Goal: Information Seeking & Learning: Check status

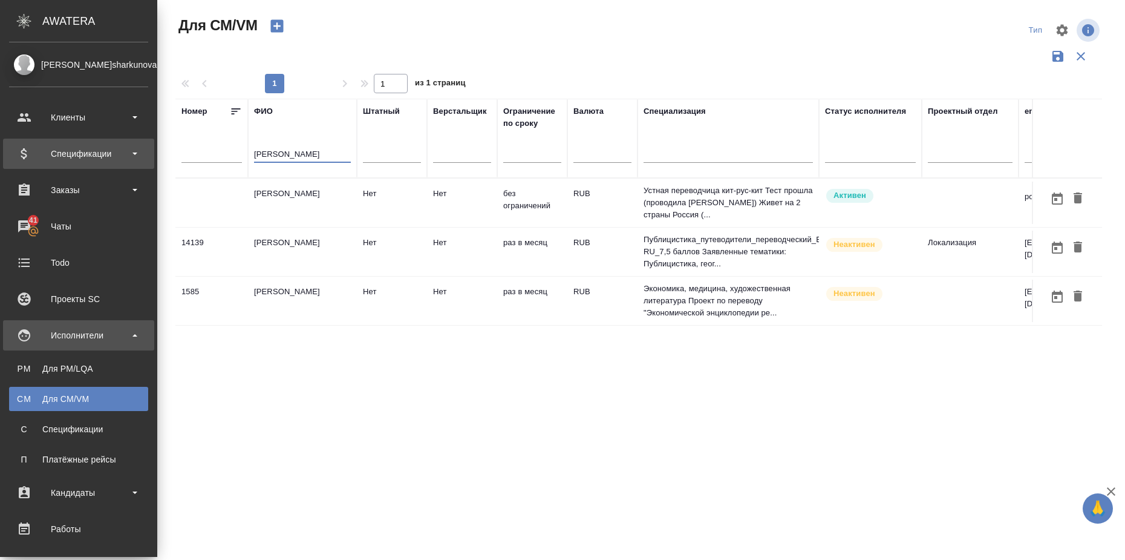
click at [120, 148] on div "Спецификации" at bounding box center [78, 154] width 139 height 18
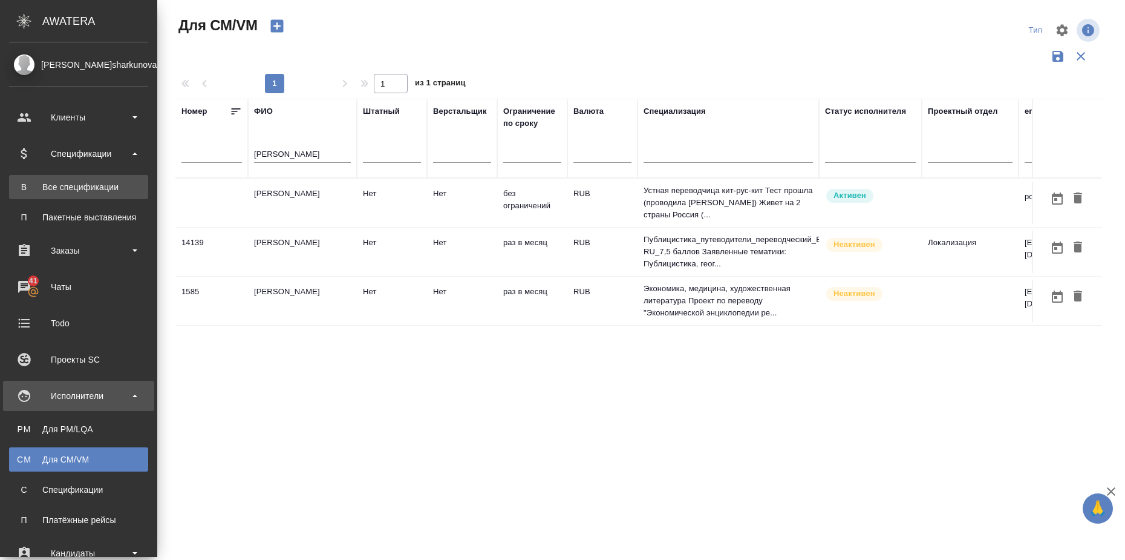
click at [102, 186] on div "Все спецификации" at bounding box center [78, 187] width 127 height 12
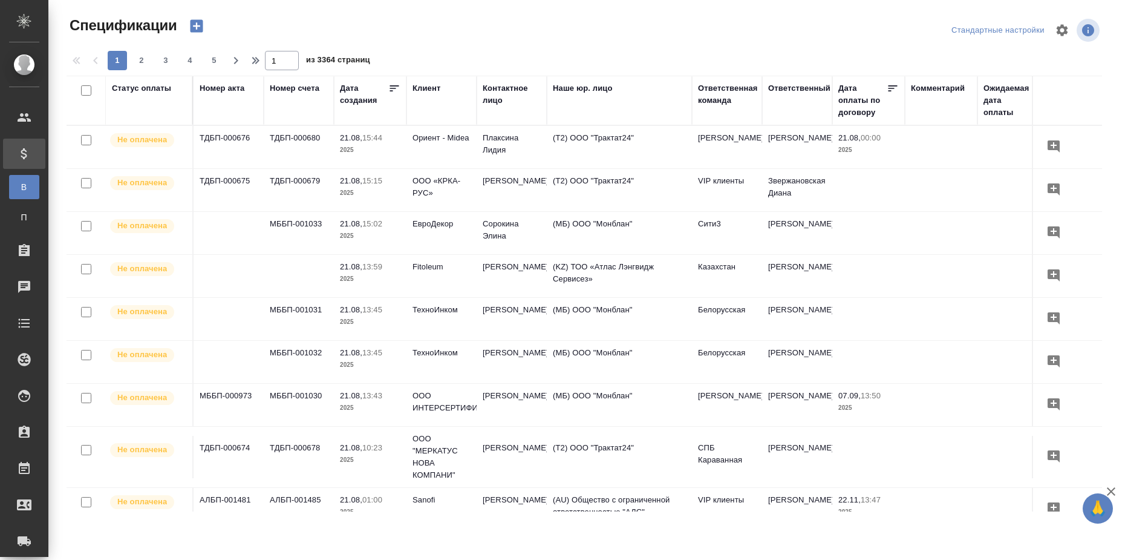
click at [136, 87] on div "Статус оплаты" at bounding box center [141, 88] width 59 height 12
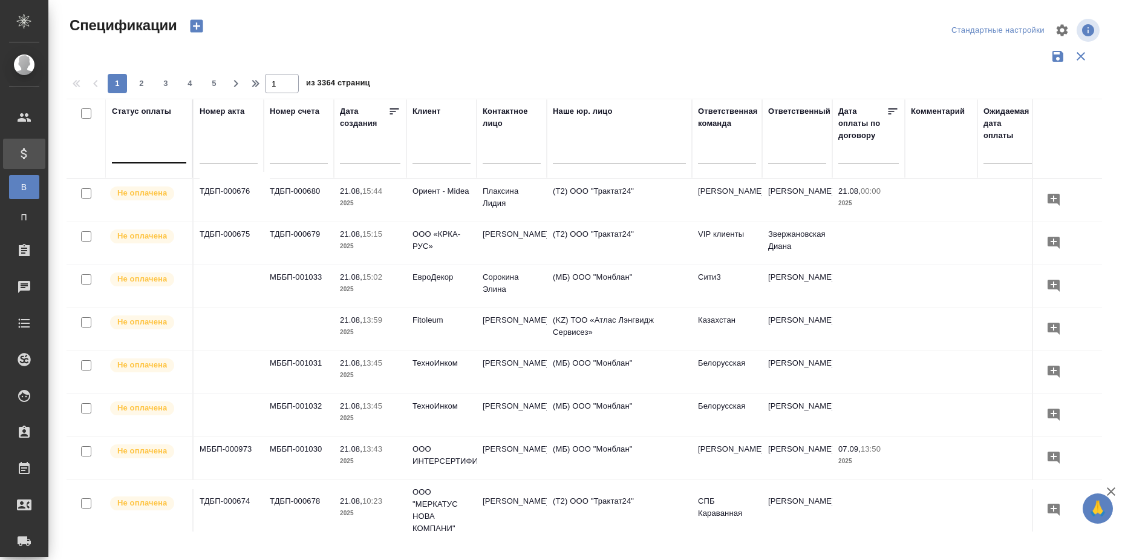
click at [140, 154] on div at bounding box center [149, 151] width 74 height 18
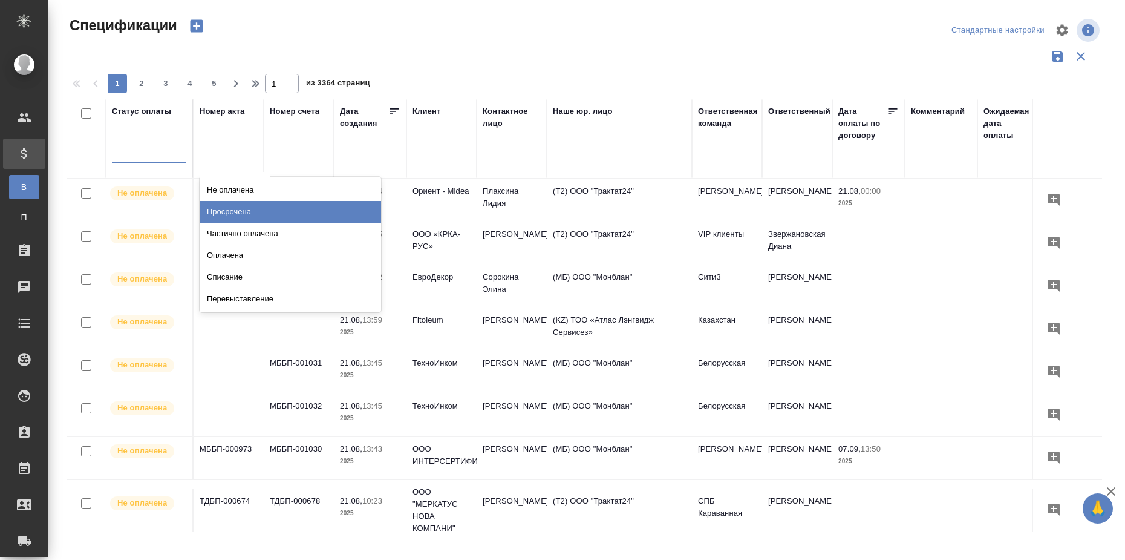
click at [348, 217] on div "Просрочена" at bounding box center [291, 212] width 182 height 22
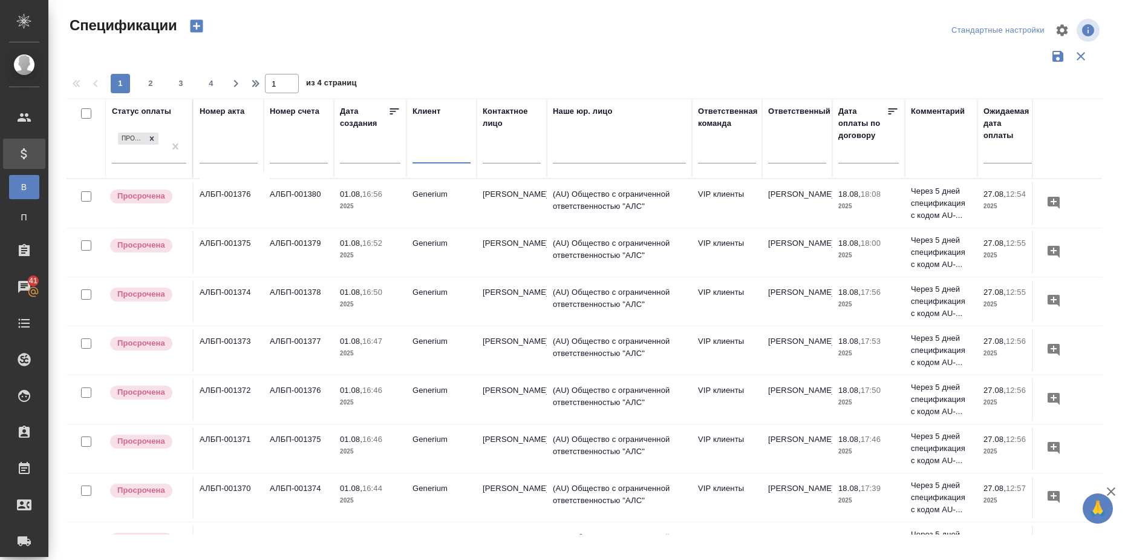
click at [433, 154] on input "text" at bounding box center [442, 155] width 58 height 15
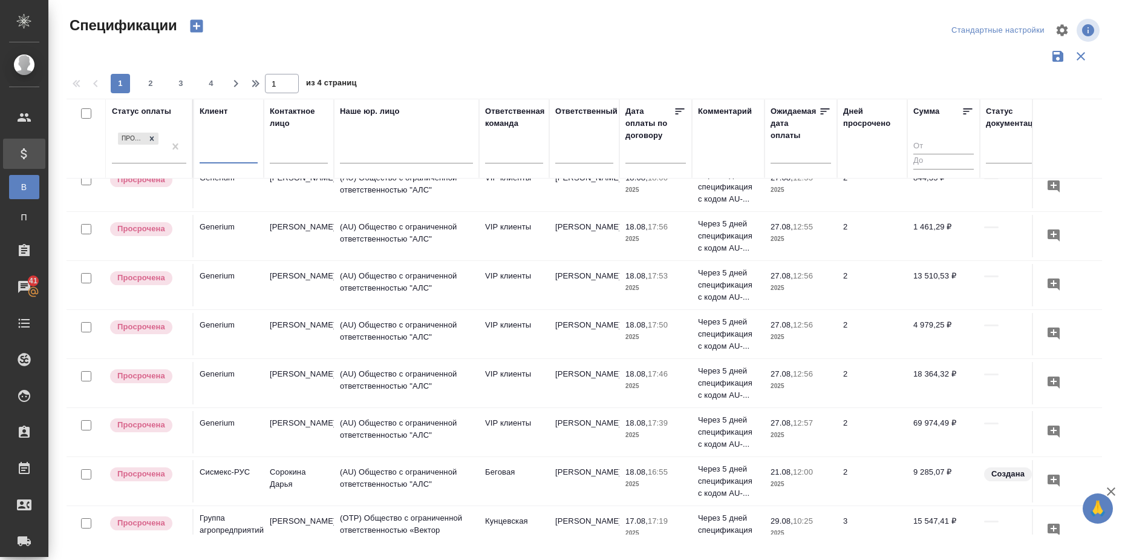
scroll to position [151, 213]
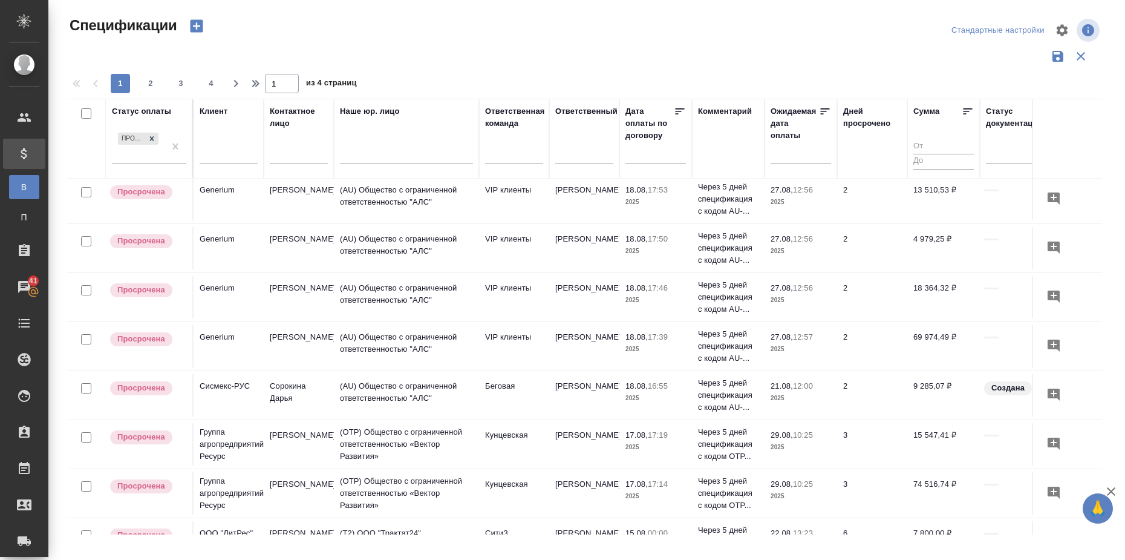
click at [967, 106] on icon at bounding box center [968, 111] width 12 height 12
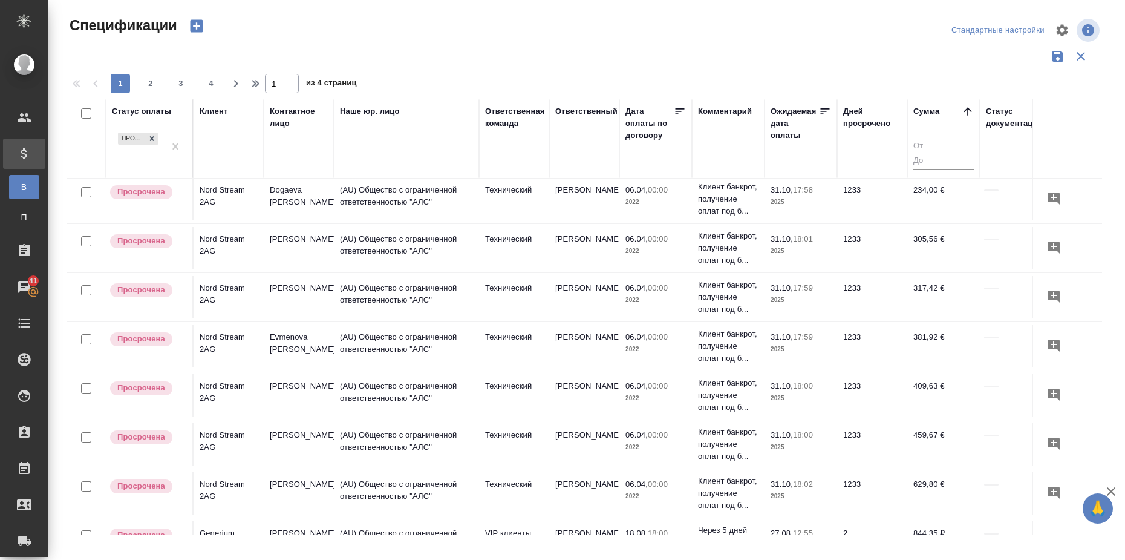
click at [967, 106] on icon at bounding box center [968, 111] width 12 height 12
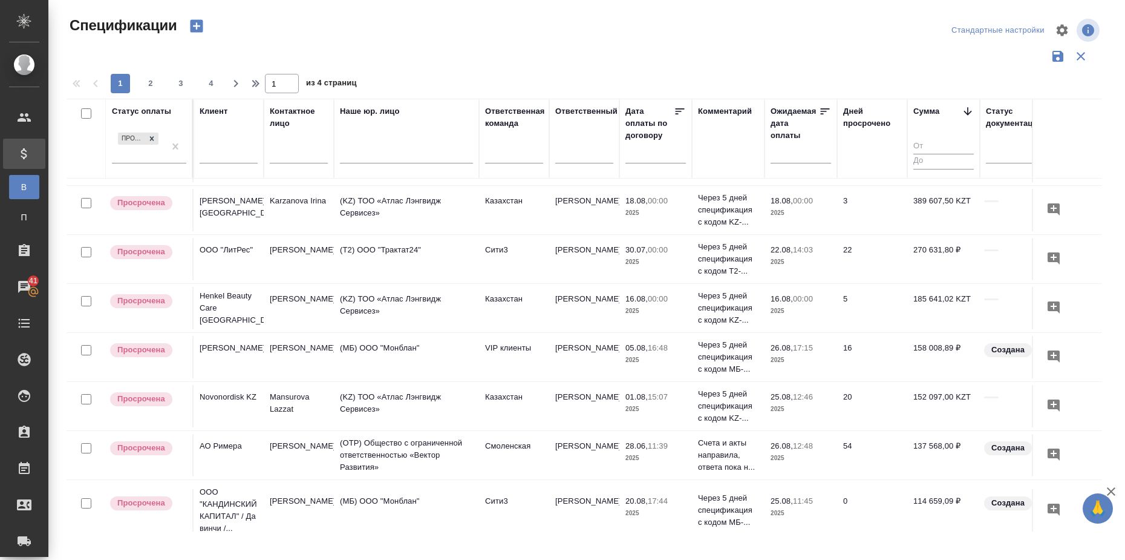
scroll to position [0, 213]
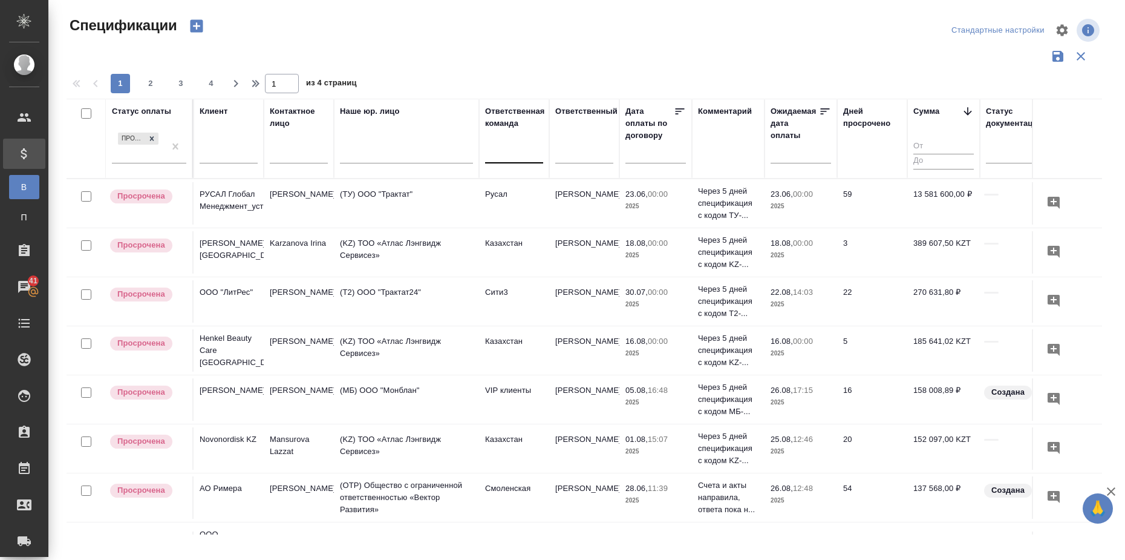
click at [516, 150] on div at bounding box center [514, 151] width 58 height 18
type input "сити3"
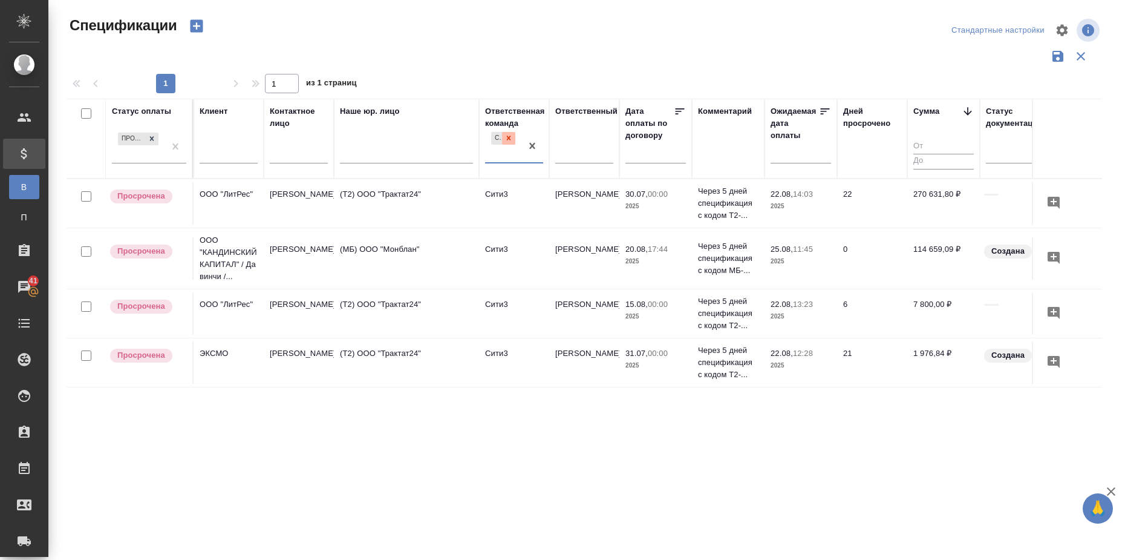
click at [509, 136] on icon at bounding box center [509, 138] width 8 height 8
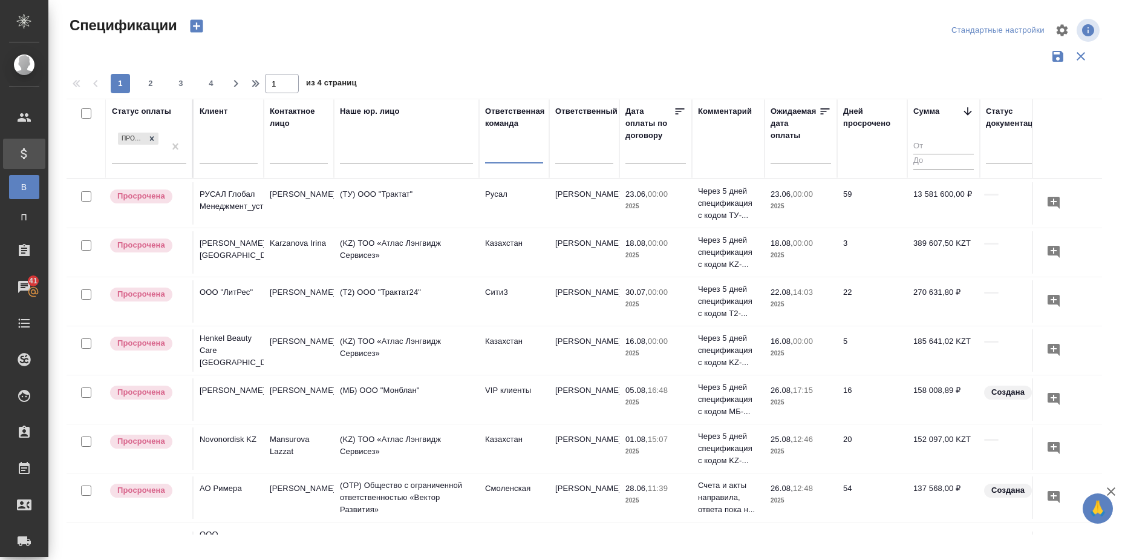
click at [797, 149] on input "text" at bounding box center [804, 153] width 53 height 17
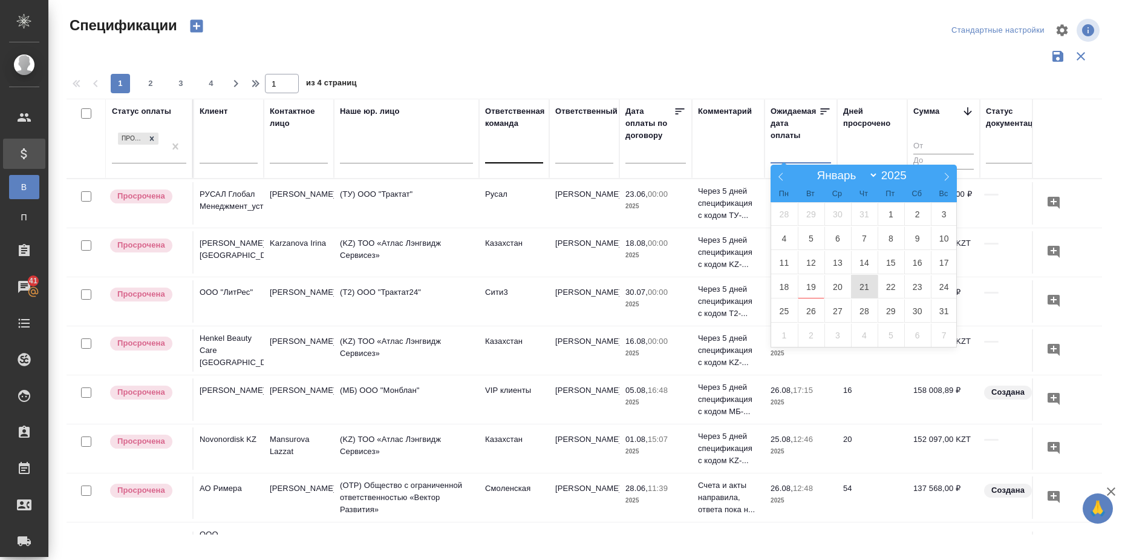
click at [871, 285] on span "21" at bounding box center [864, 287] width 27 height 24
type div "[DATE]T21:00:00.000Z"
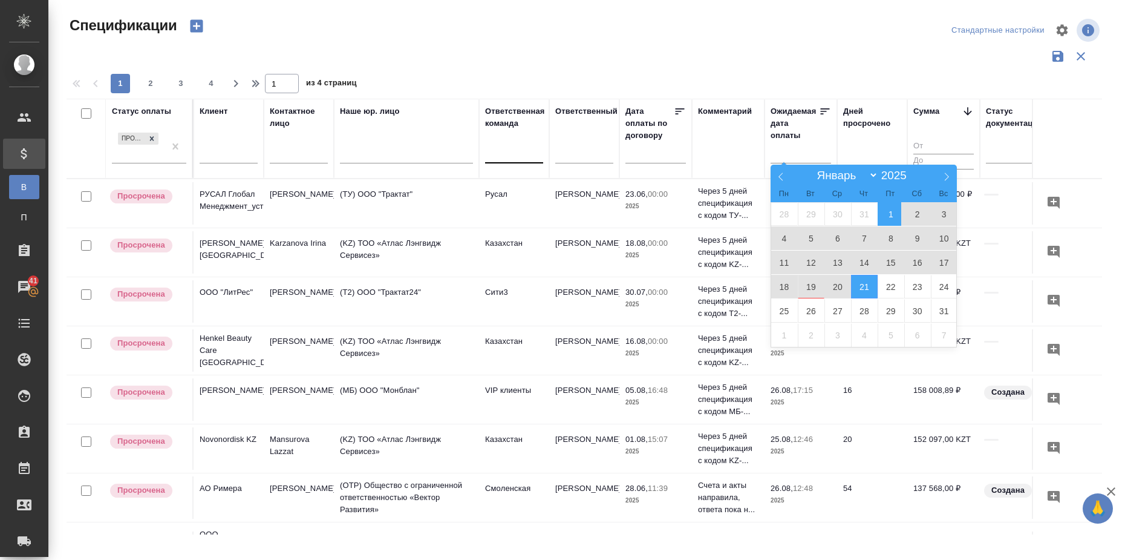
click at [894, 215] on span "1" at bounding box center [891, 214] width 27 height 24
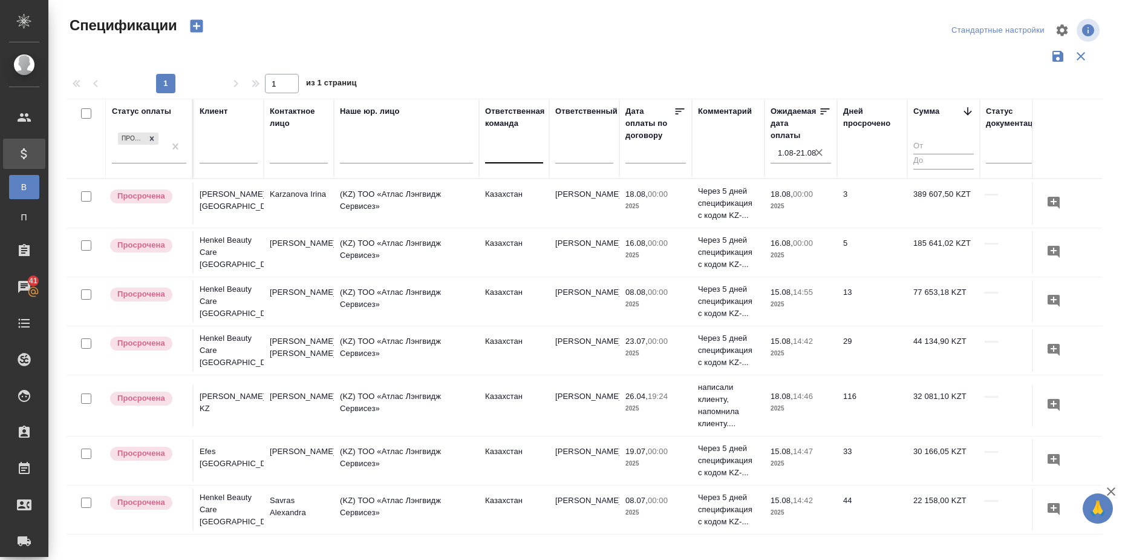
click at [821, 151] on icon "button" at bounding box center [819, 152] width 12 height 12
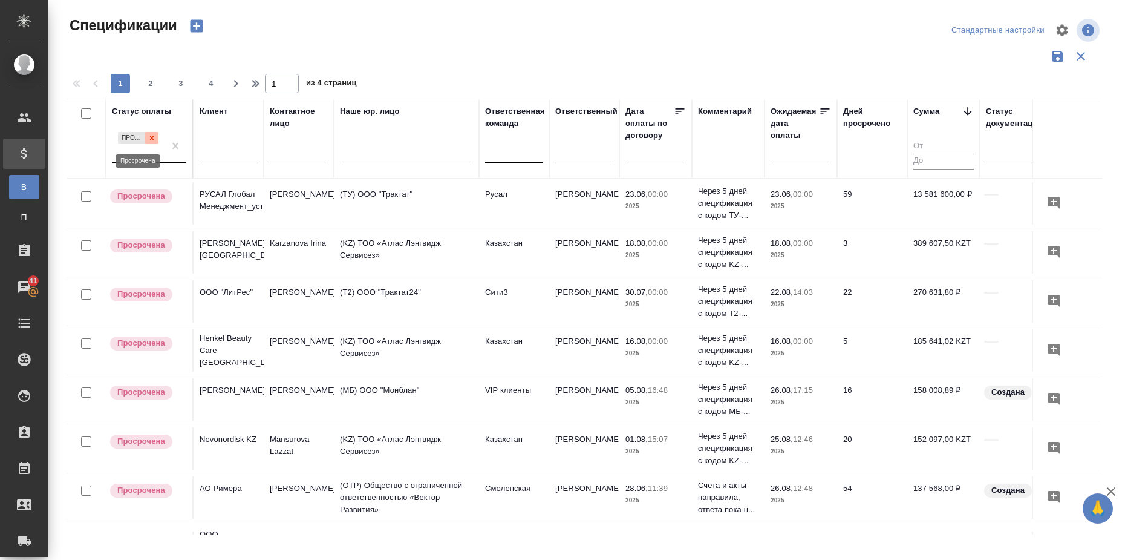
click at [151, 137] on icon at bounding box center [152, 138] width 4 height 4
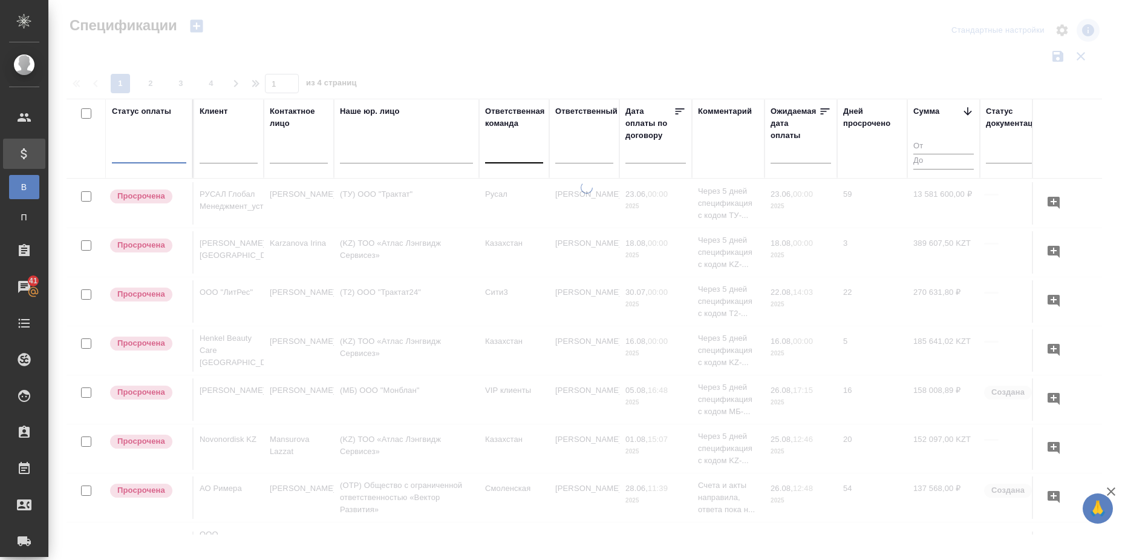
click at [149, 158] on div at bounding box center [149, 151] width 74 height 18
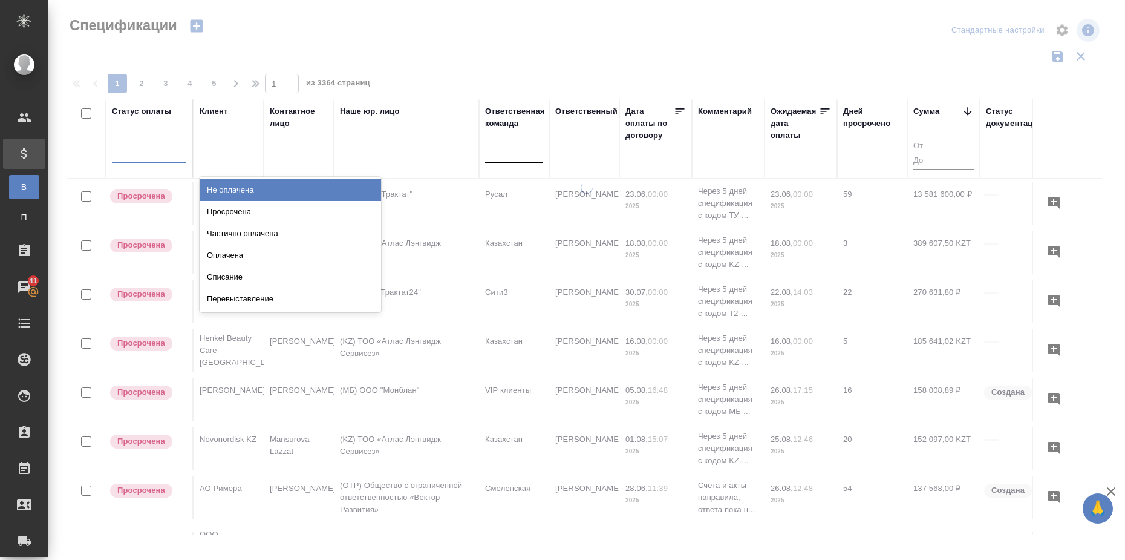
click at [234, 192] on div "Не оплачена" at bounding box center [291, 190] width 182 height 22
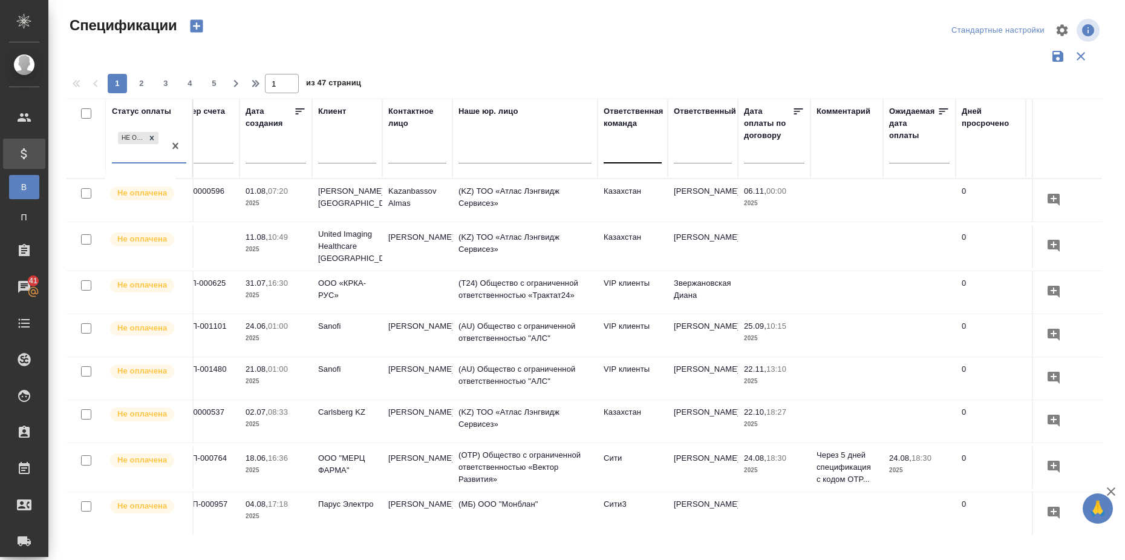
scroll to position [0, 0]
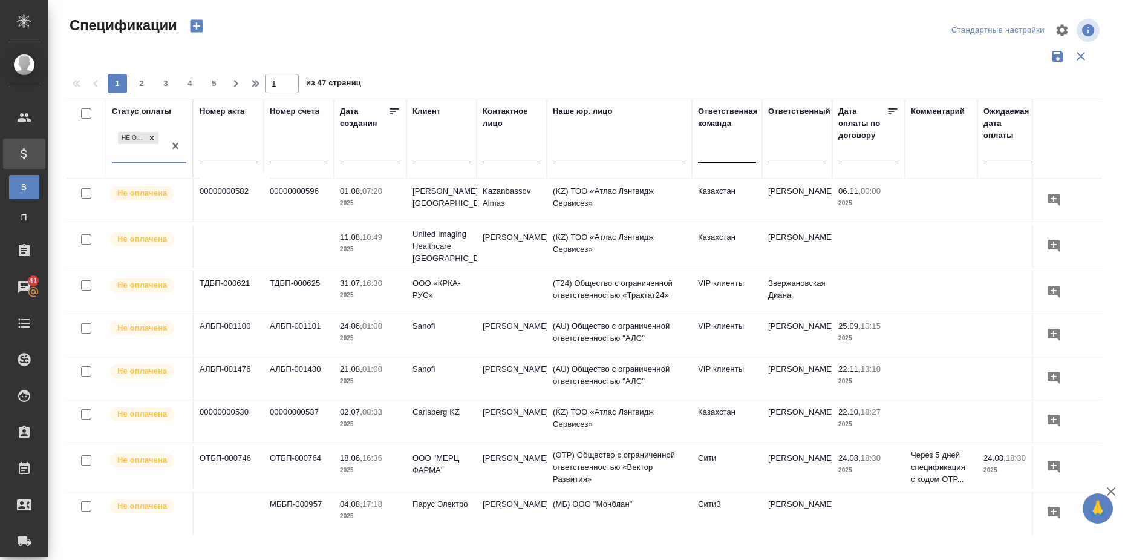
click at [246, 153] on input "text" at bounding box center [229, 155] width 58 height 15
click at [234, 152] on input "text" at bounding box center [229, 155] width 58 height 15
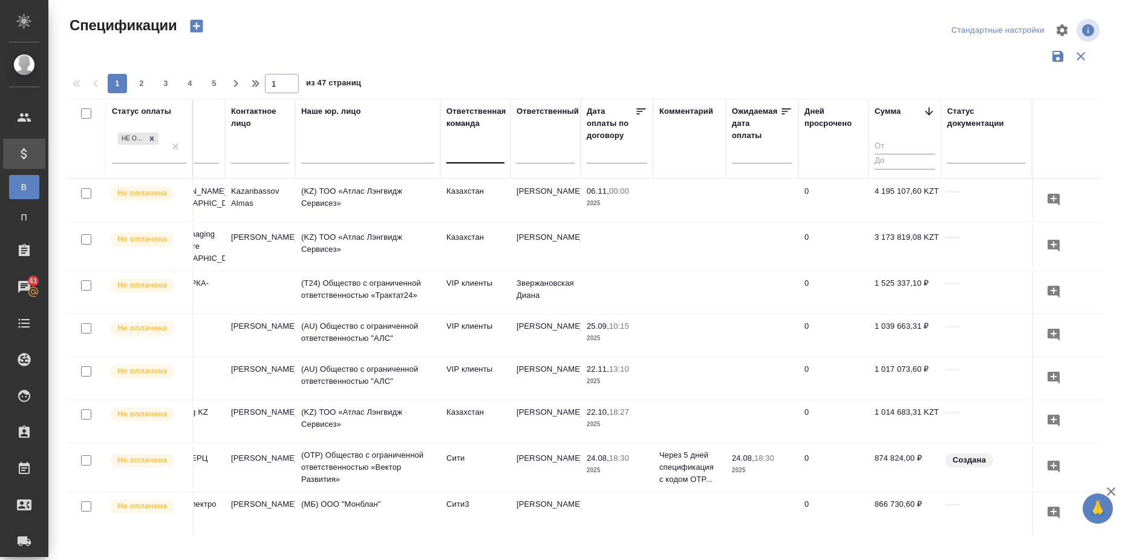
click at [635, 110] on icon at bounding box center [641, 111] width 12 height 12
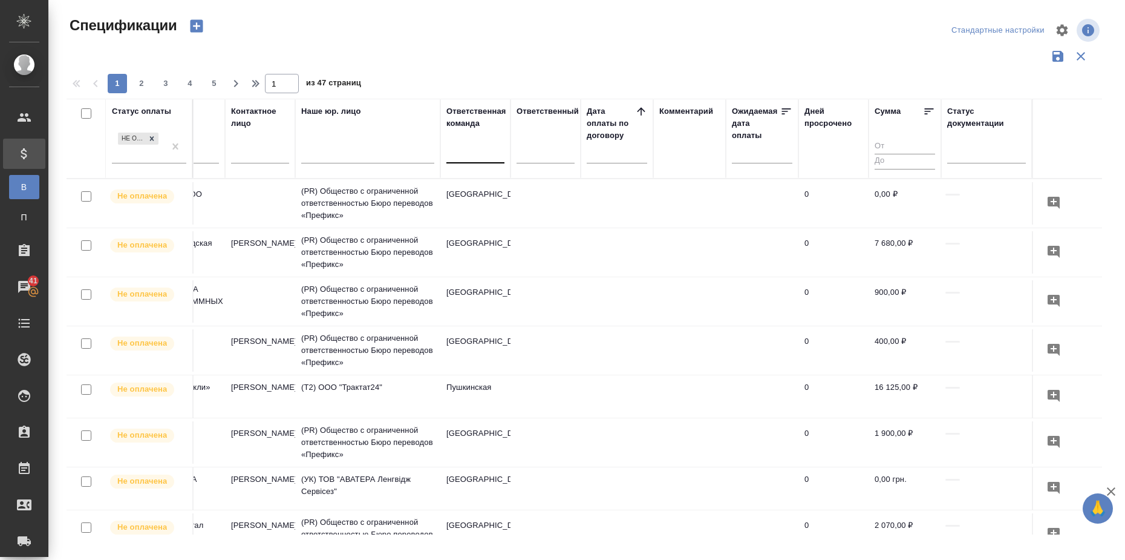
click at [635, 110] on icon at bounding box center [641, 111] width 12 height 12
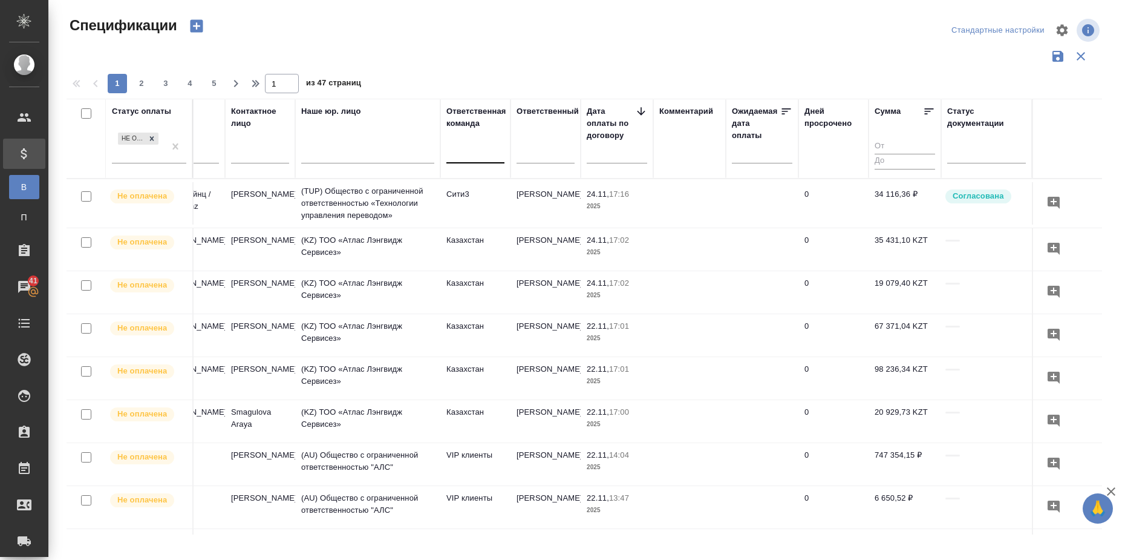
click at [923, 111] on icon at bounding box center [929, 111] width 12 height 12
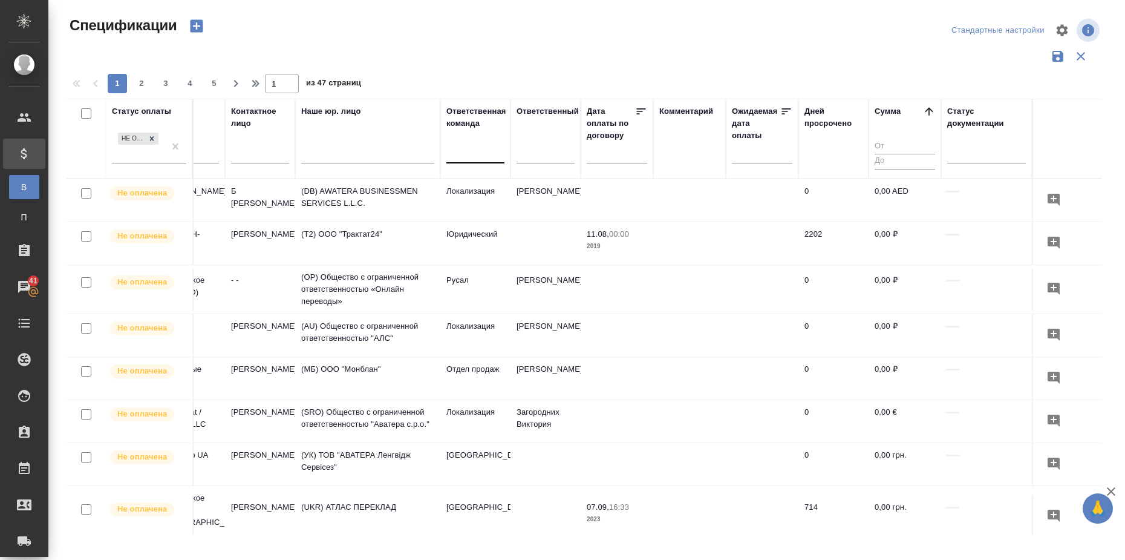
click at [923, 111] on icon at bounding box center [929, 111] width 12 height 12
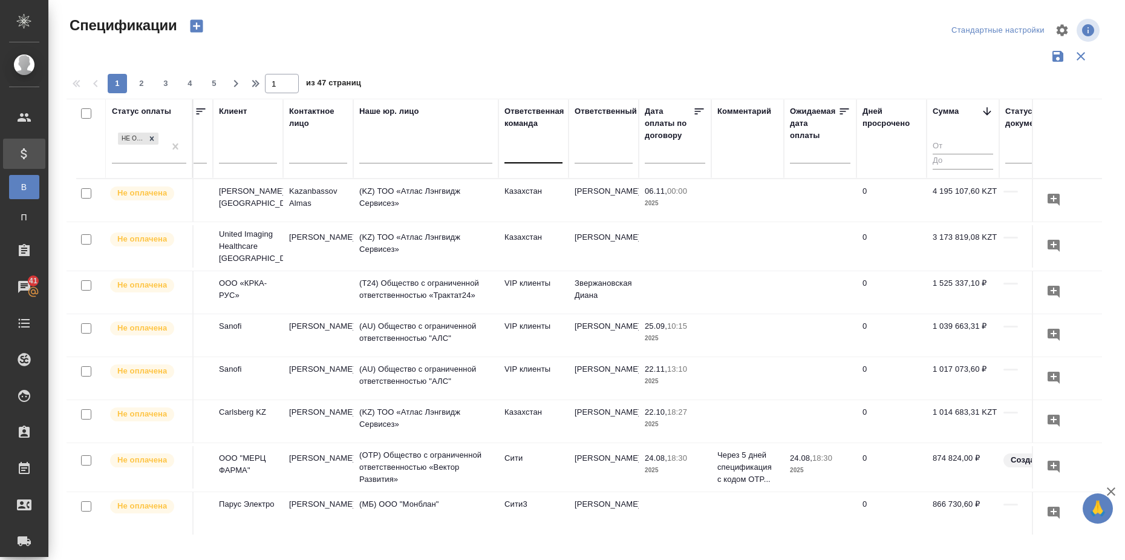
scroll to position [0, 194]
click at [678, 158] on input "text" at bounding box center [678, 153] width 53 height 17
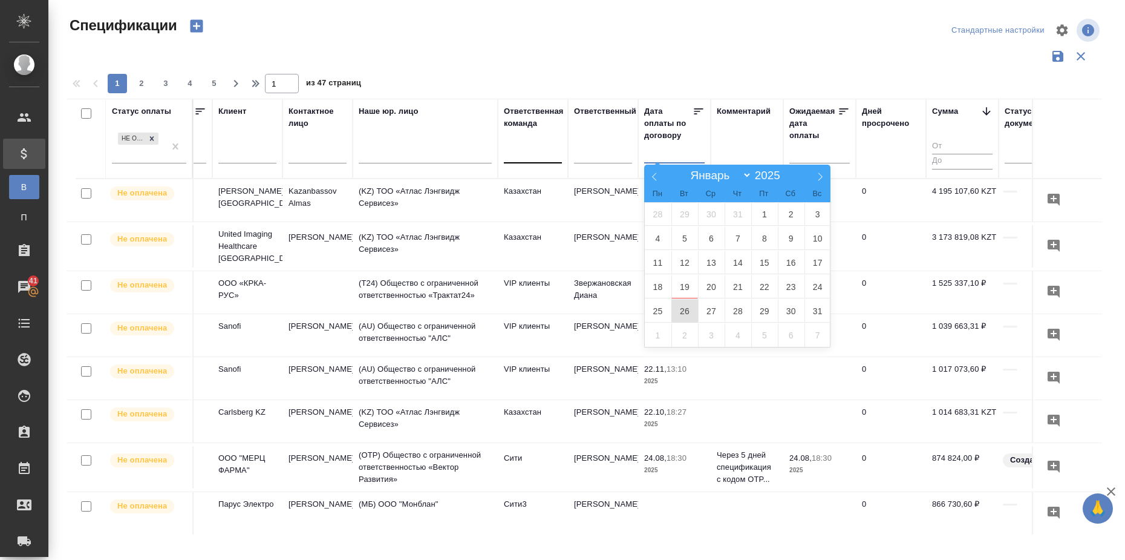
click at [693, 307] on span "26" at bounding box center [685, 311] width 27 height 24
type div "[DATE]T21:00:00.000Z"
click at [746, 285] on span "21" at bounding box center [738, 287] width 27 height 24
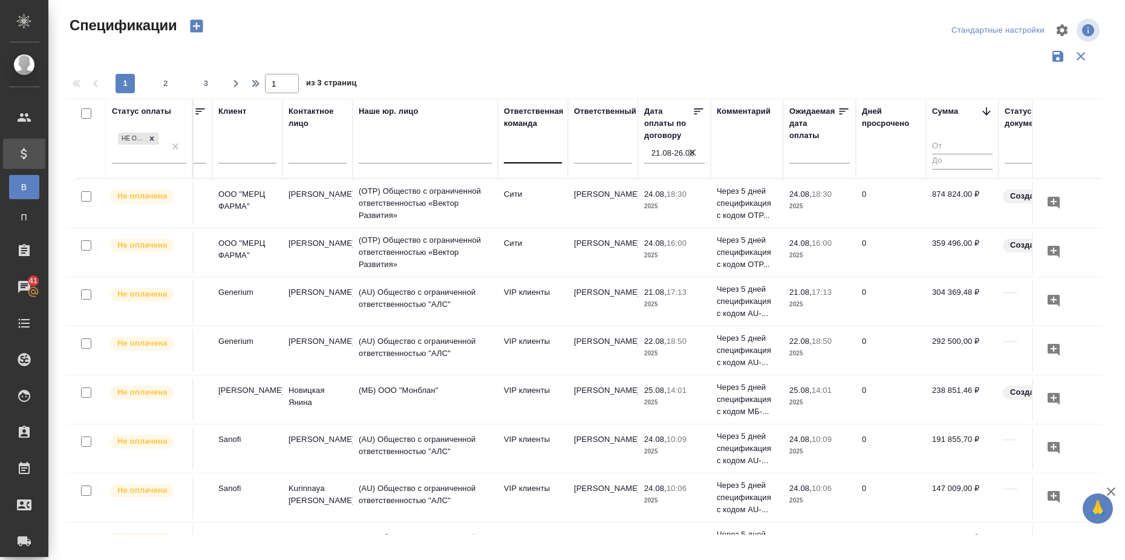
click at [692, 151] on icon "button" at bounding box center [692, 152] width 7 height 7
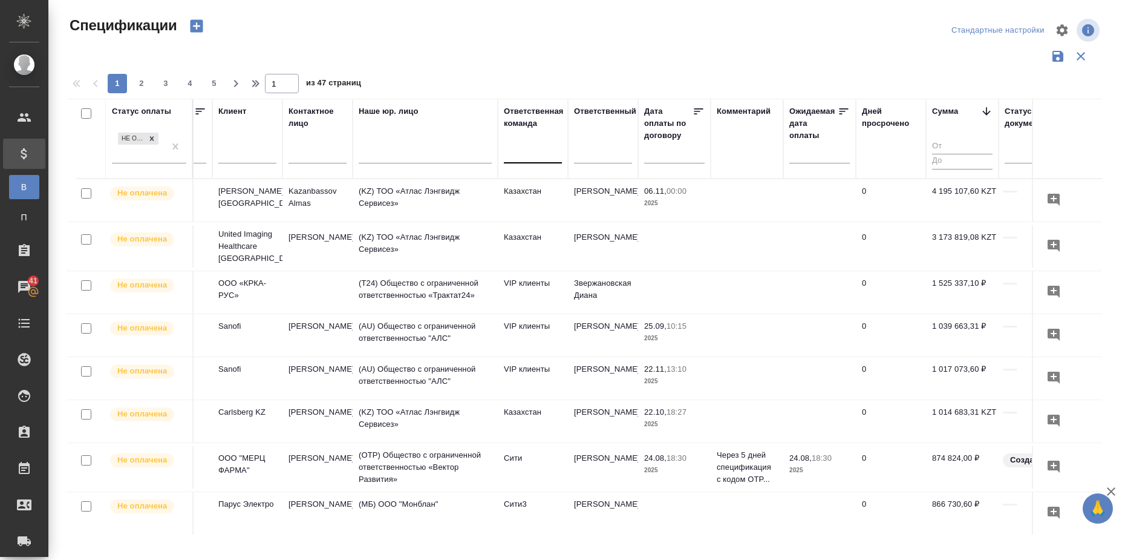
scroll to position [0, 0]
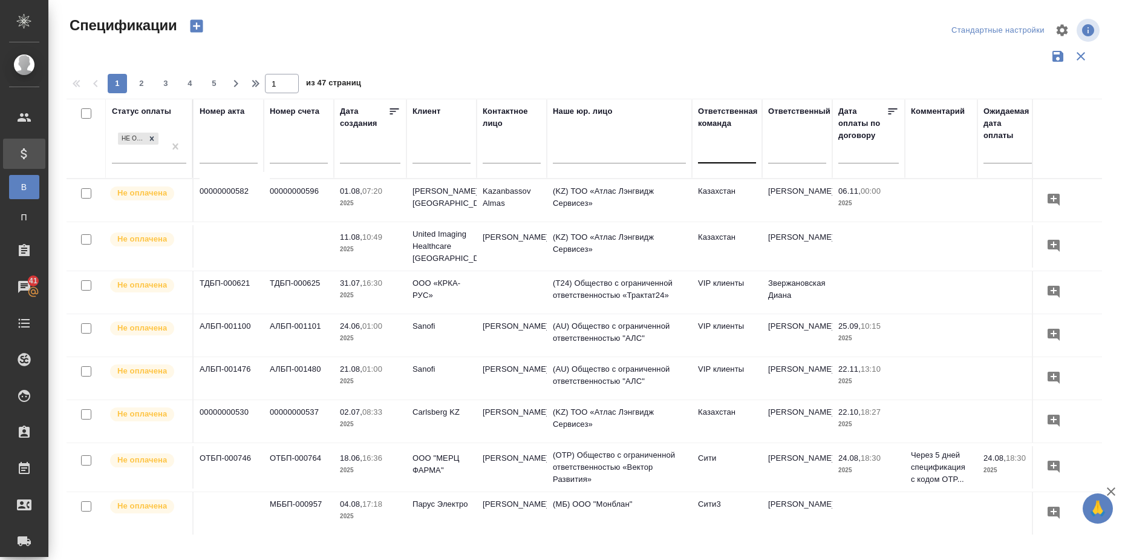
click at [221, 155] on input "text" at bounding box center [229, 155] width 58 height 15
click at [296, 152] on input "text" at bounding box center [299, 155] width 58 height 15
click at [295, 159] on input "text" at bounding box center [299, 155] width 58 height 15
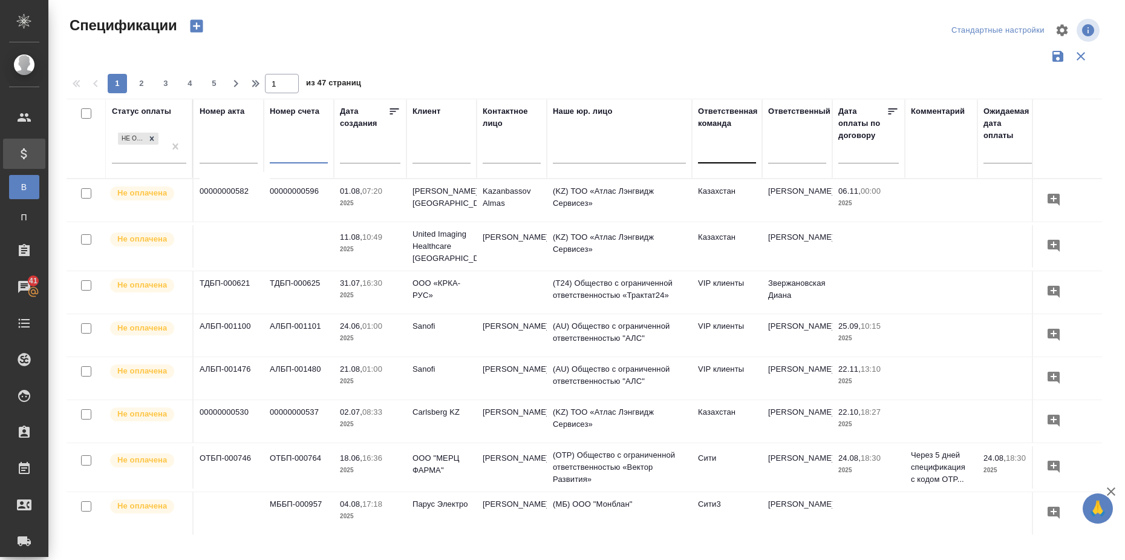
click at [225, 157] on input "text" at bounding box center [229, 155] width 58 height 15
click at [227, 150] on input "text" at bounding box center [229, 155] width 58 height 15
click at [646, 45] on div at bounding box center [585, 56] width 1036 height 23
click at [254, 159] on input "text" at bounding box center [229, 155] width 58 height 15
click at [266, 145] on th "Номер счета" at bounding box center [299, 139] width 70 height 80
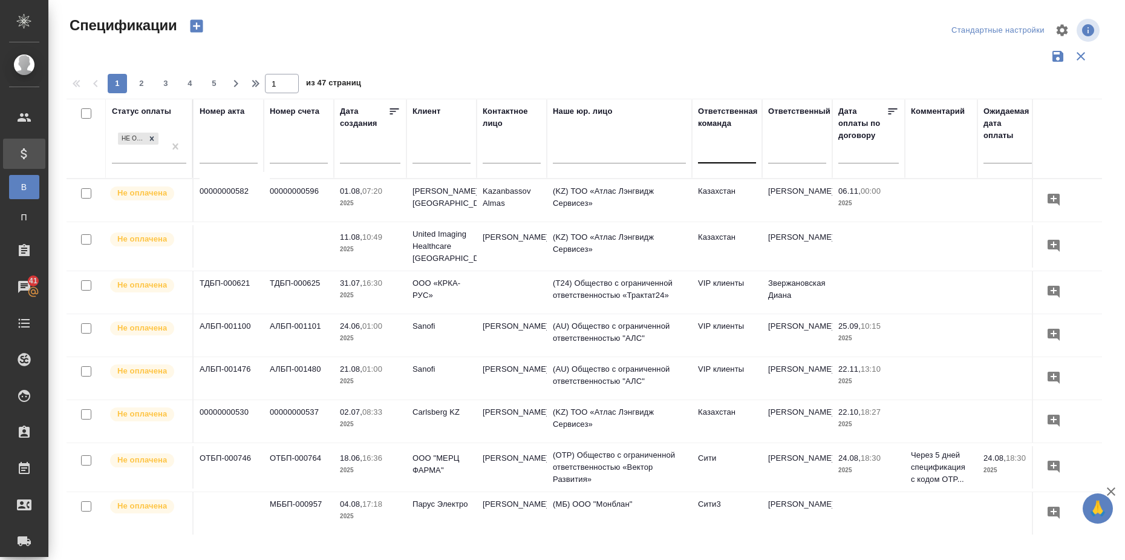
click at [284, 221] on td "ТДБП-000625" at bounding box center [299, 200] width 70 height 42
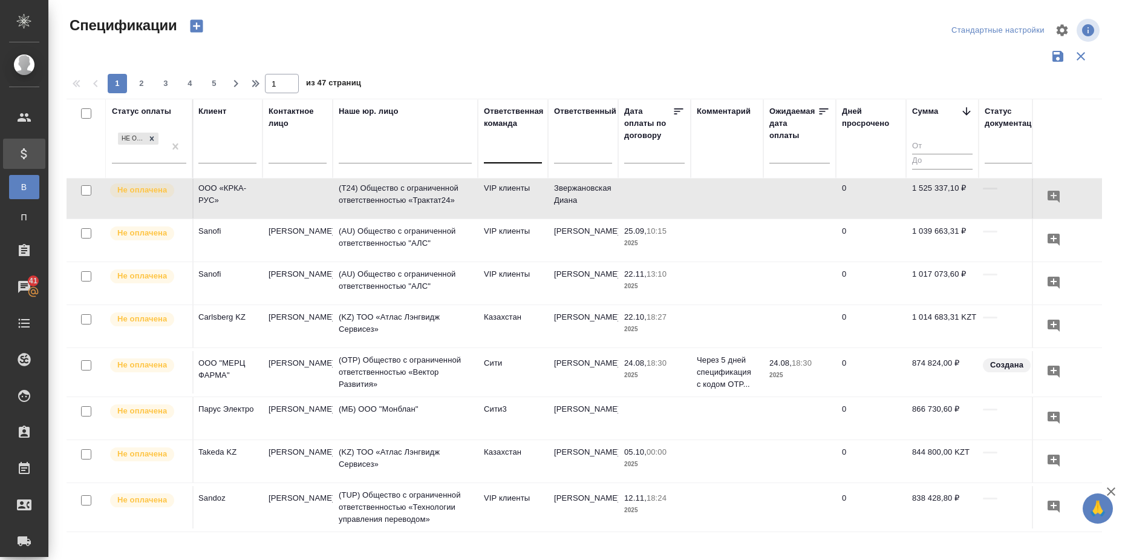
scroll to position [0, 214]
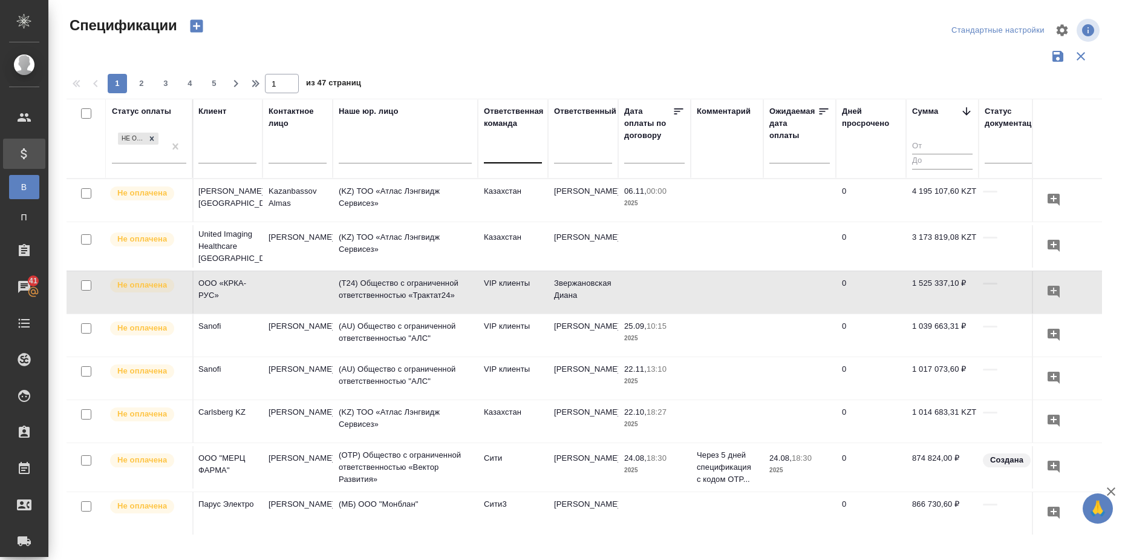
click at [658, 146] on input "text" at bounding box center [658, 153] width 53 height 17
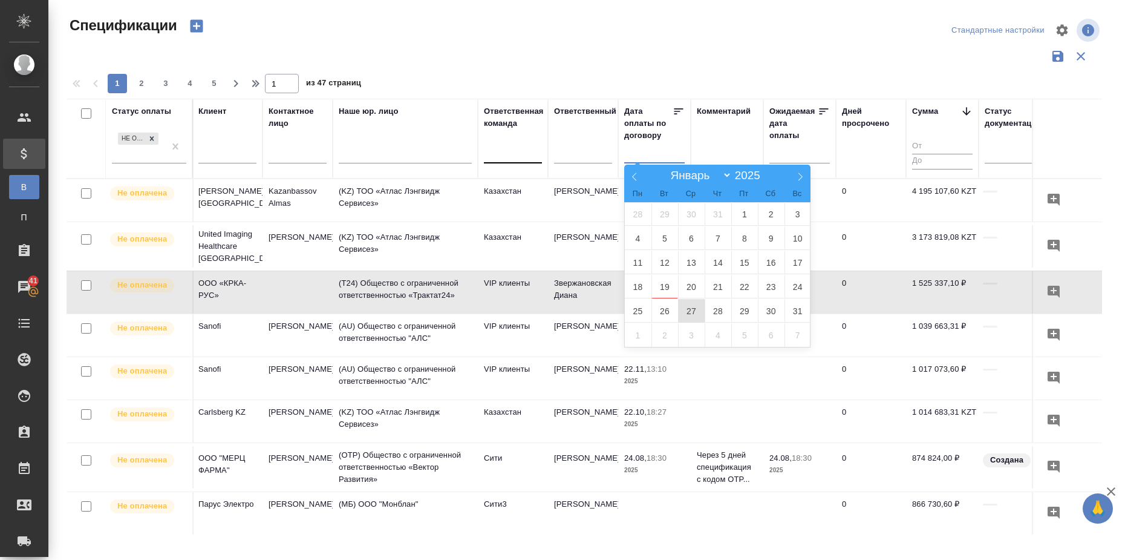
click at [698, 313] on span "27" at bounding box center [691, 311] width 27 height 24
type div "[DATE]T21:00:00.000Z"
click at [722, 287] on span "21" at bounding box center [718, 287] width 27 height 24
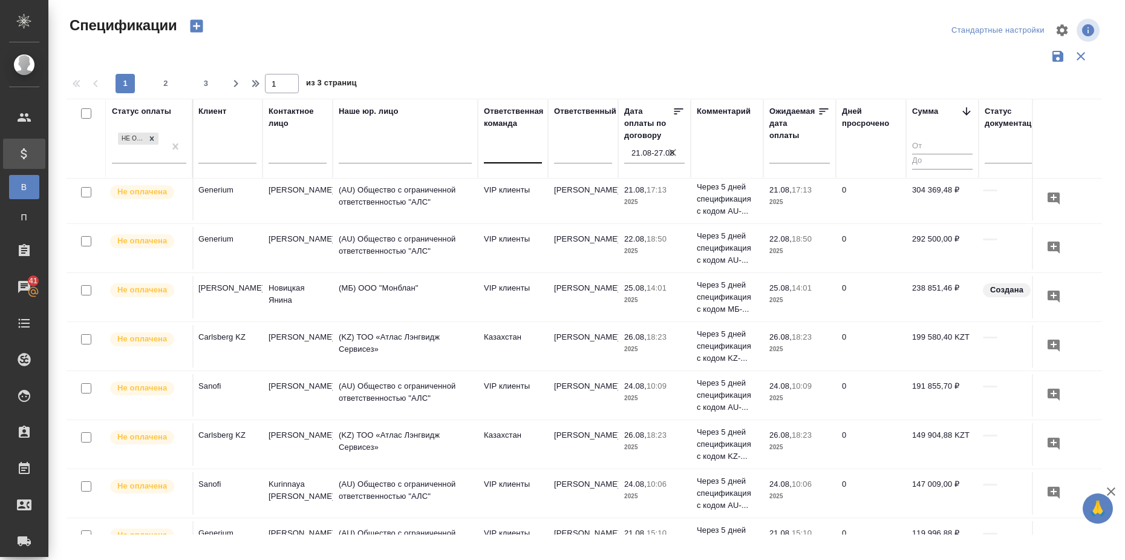
scroll to position [227, 214]
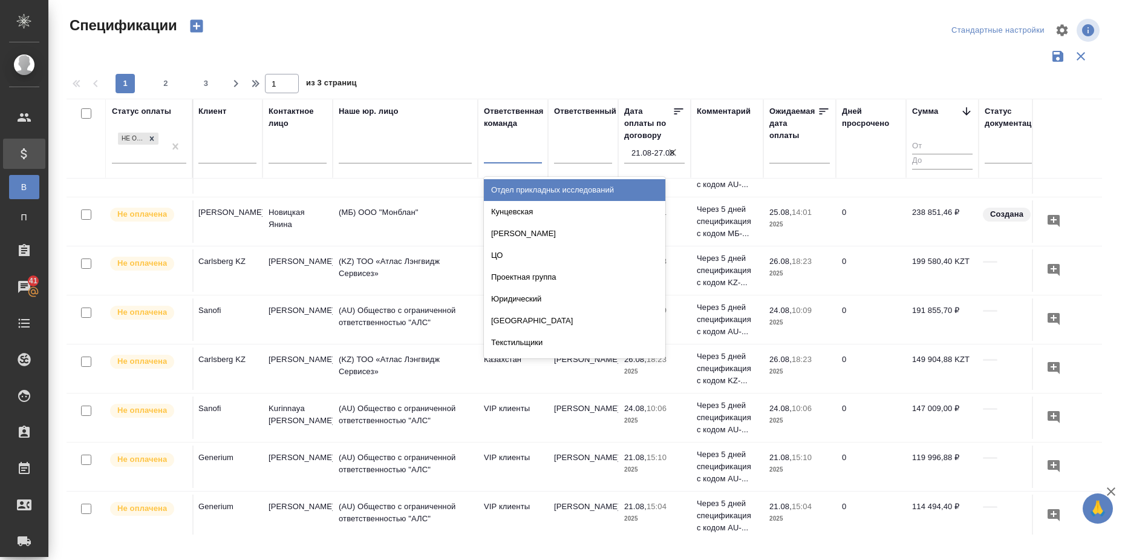
click at [501, 152] on div at bounding box center [513, 151] width 58 height 18
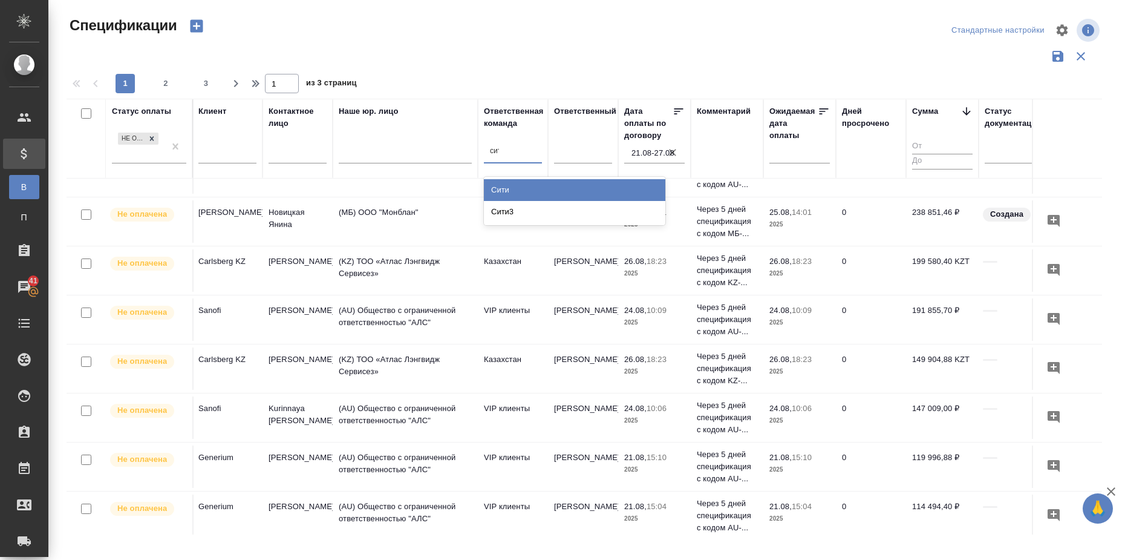
type input "сити"
click at [501, 192] on div "Сити" at bounding box center [575, 190] width 182 height 22
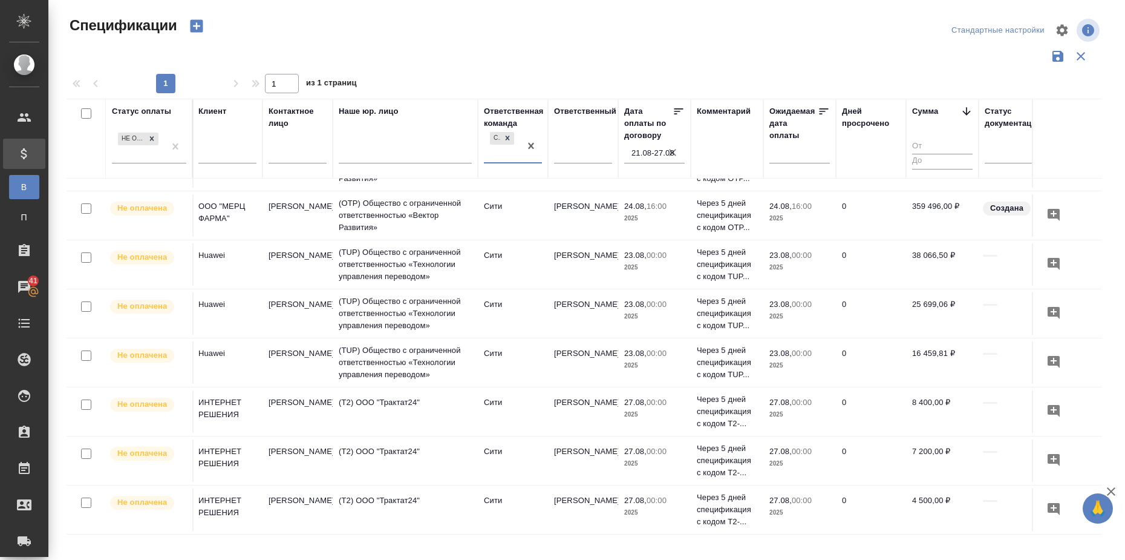
scroll to position [48, 214]
type input "vip"
click at [508, 206] on div "VIP клиенты" at bounding box center [575, 212] width 182 height 22
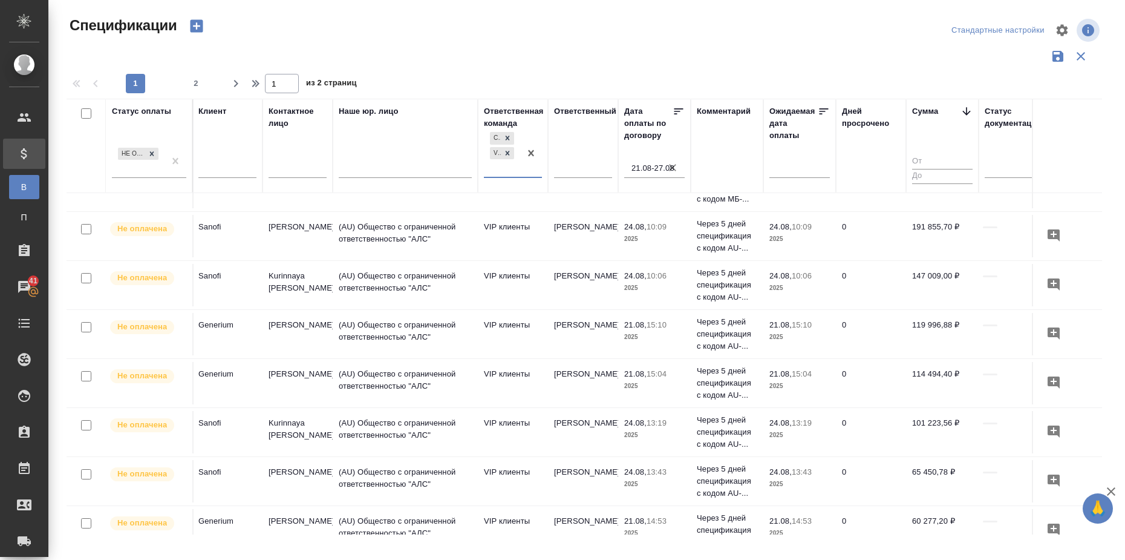
scroll to position [0, 214]
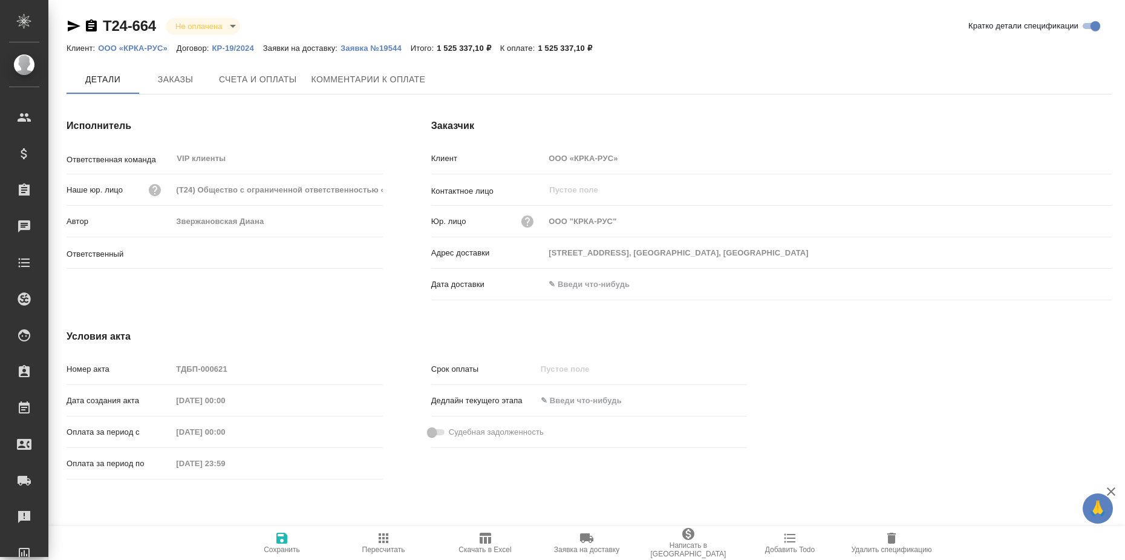
type input "Звержановская Диана"
click at [255, 76] on span "Счета и оплаты" at bounding box center [258, 80] width 78 height 15
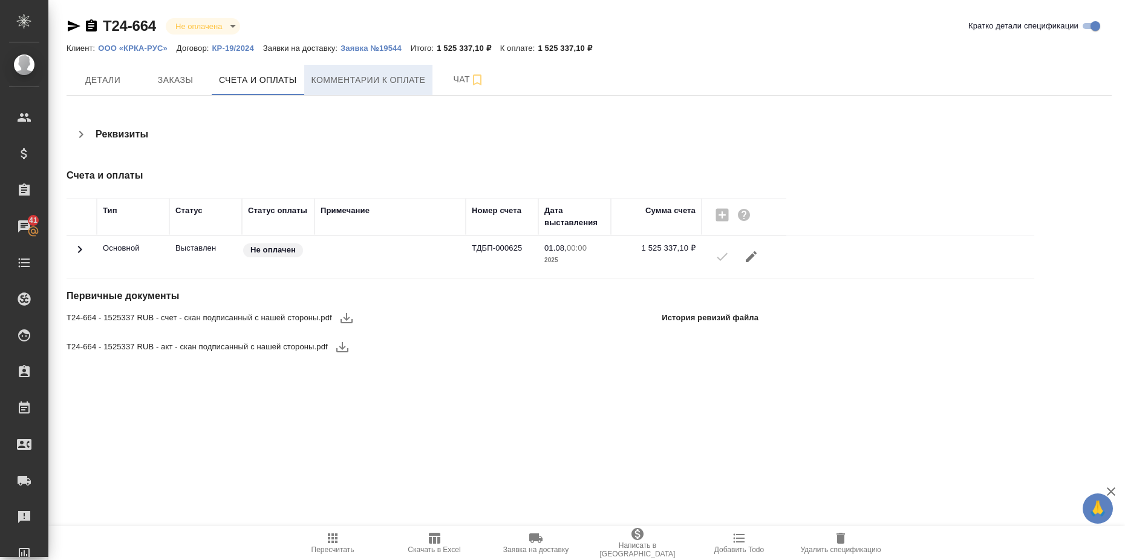
click at [350, 77] on span "Комментарии к оплате" at bounding box center [369, 80] width 114 height 15
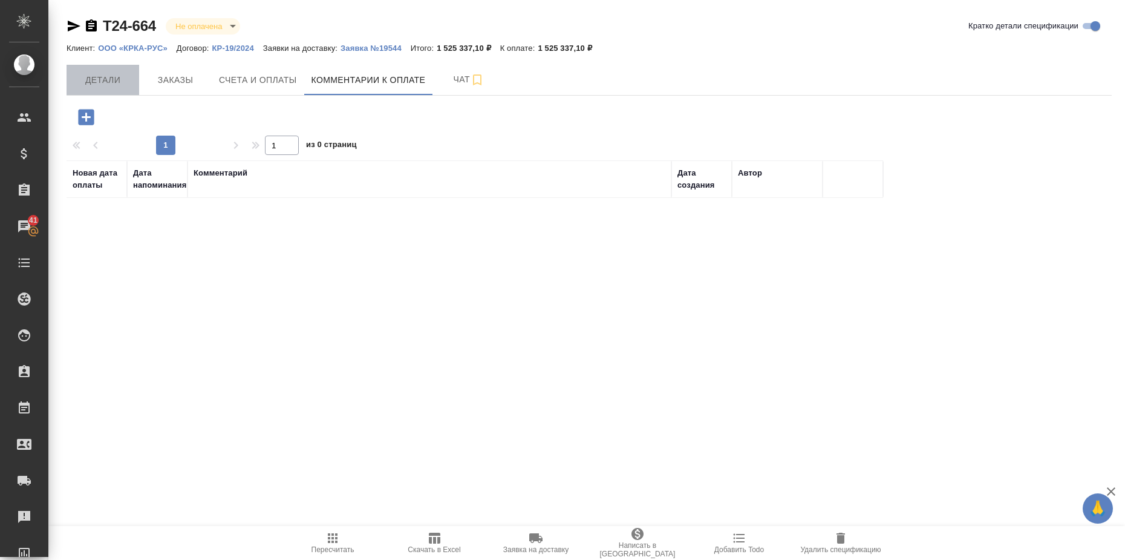
click at [96, 82] on span "Детали" at bounding box center [103, 80] width 58 height 15
